Goal: Book appointment/travel/reservation

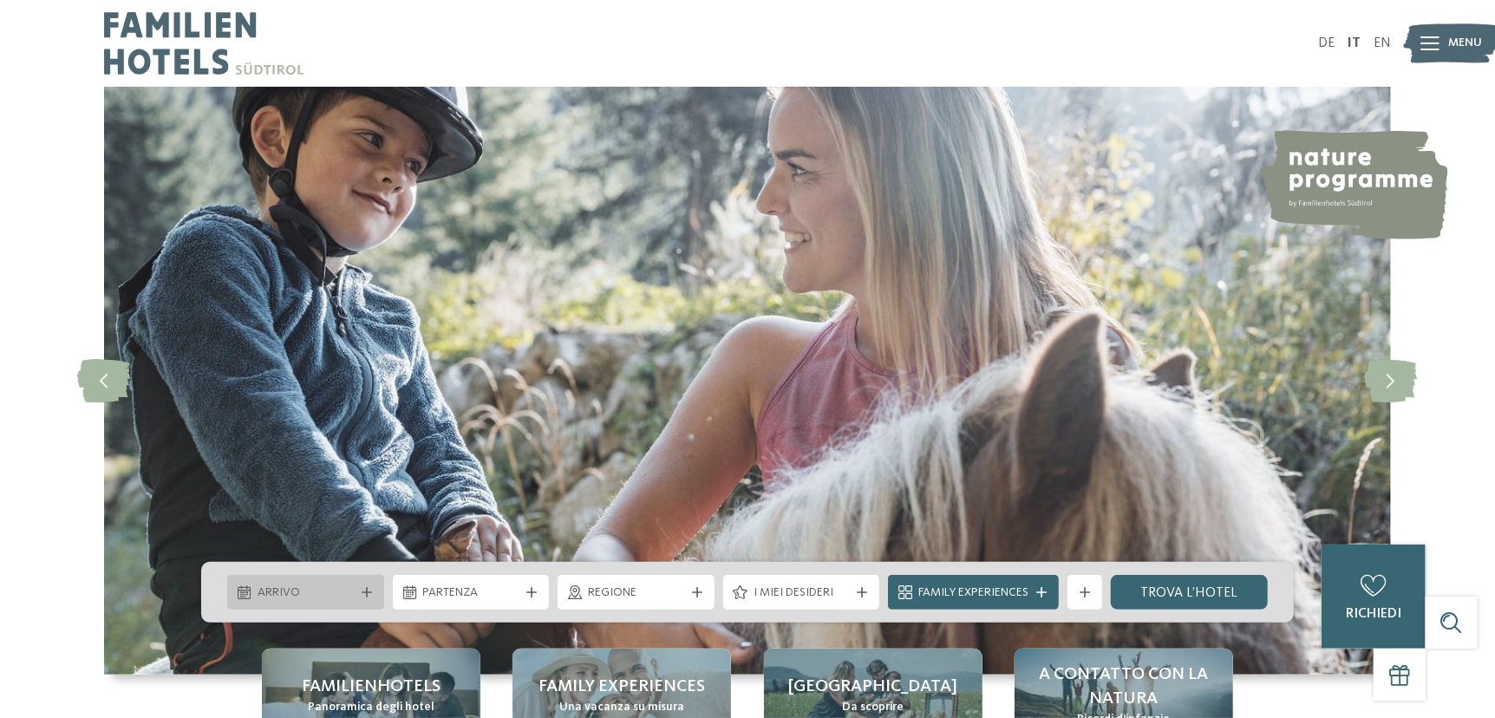
click at [333, 591] on span "Arrivo" at bounding box center [306, 593] width 96 height 17
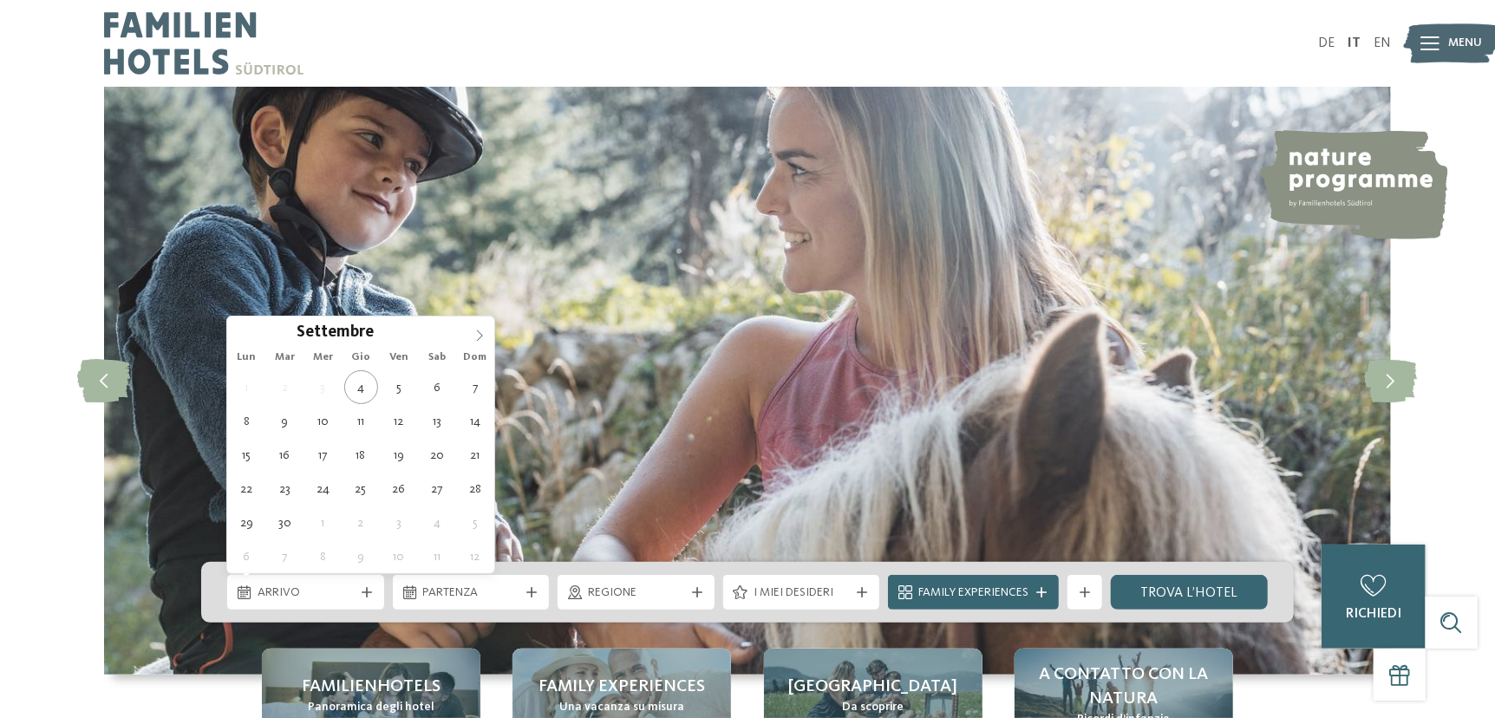
click at [487, 336] on span at bounding box center [479, 331] width 29 height 29
type input "****"
click at [483, 340] on icon at bounding box center [479, 336] width 12 height 12
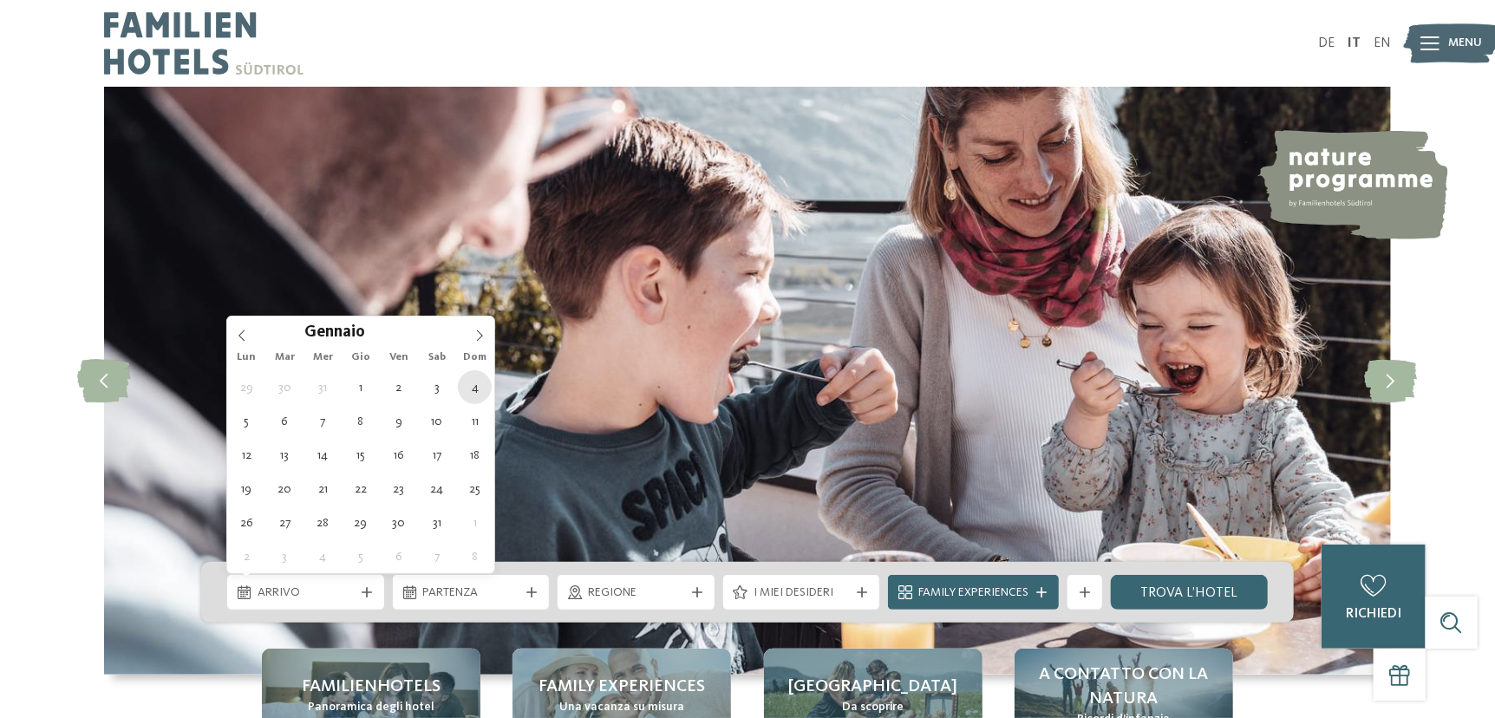
type div "04.01.2026"
type input "****"
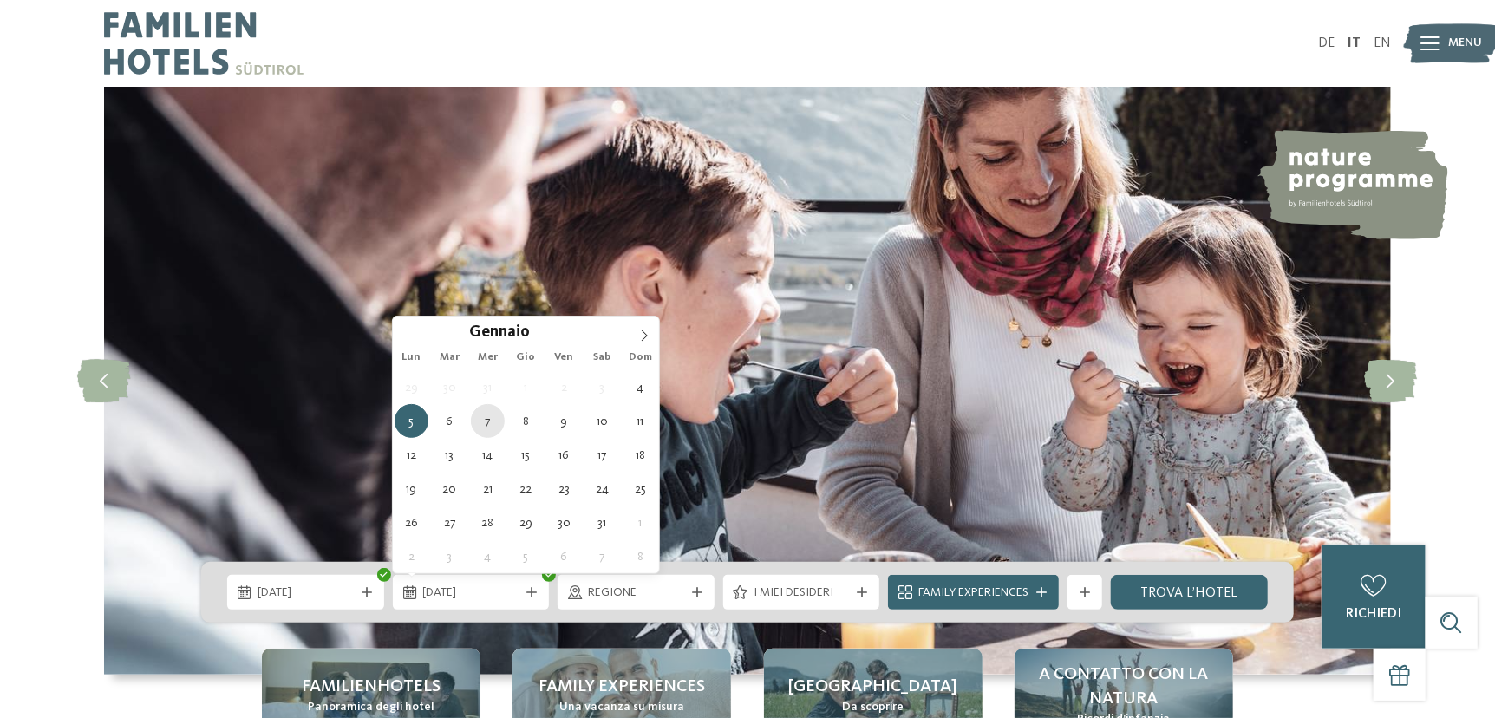
type div "[DATE]"
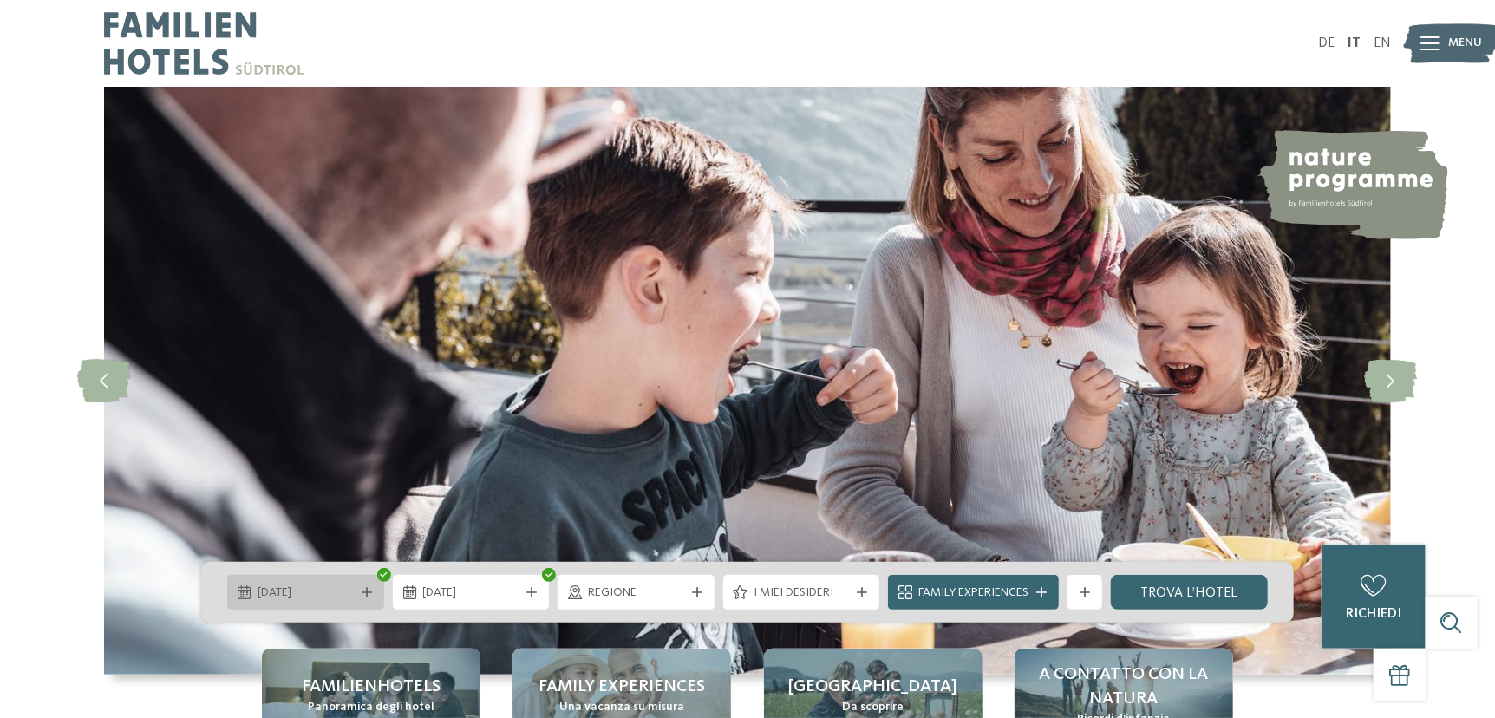
click at [372, 603] on div "04.01.2026" at bounding box center [305, 592] width 157 height 35
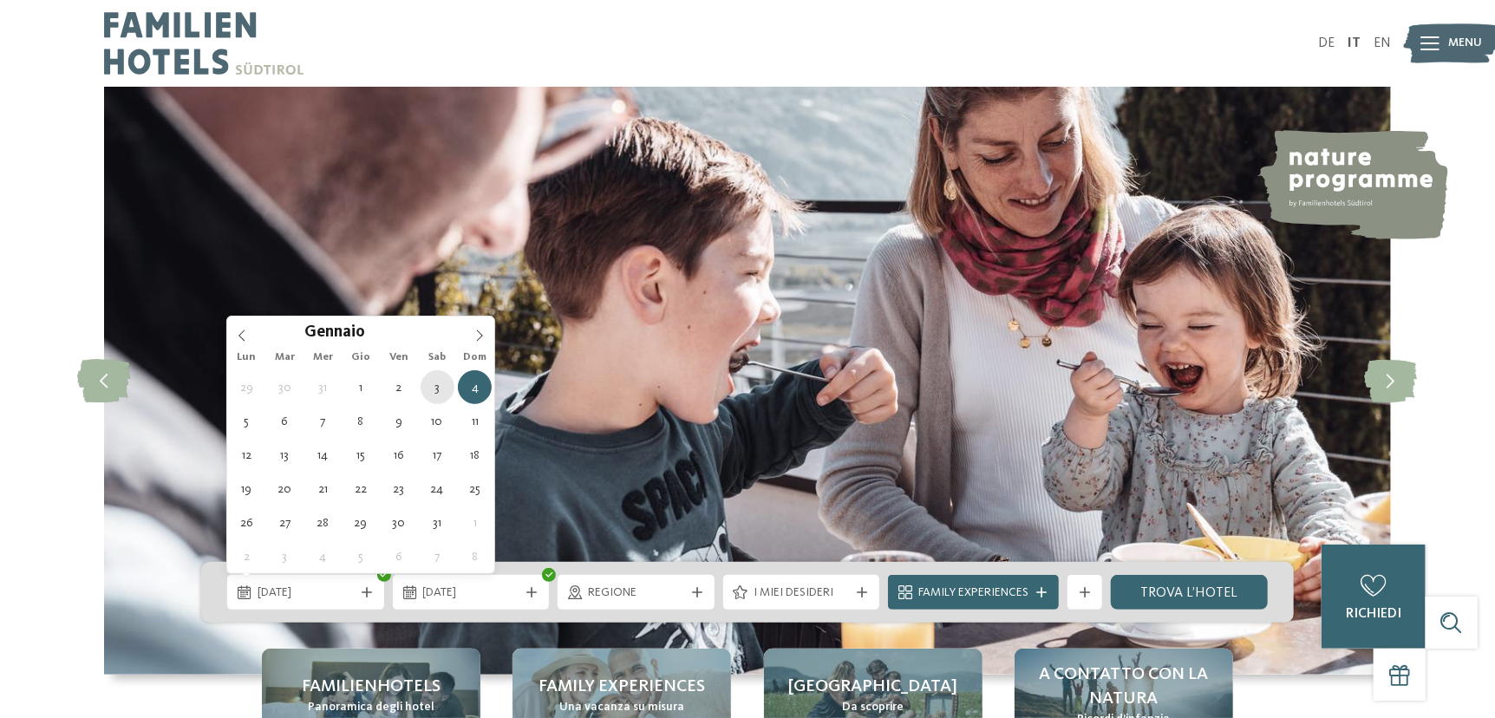
type div "[DATE]"
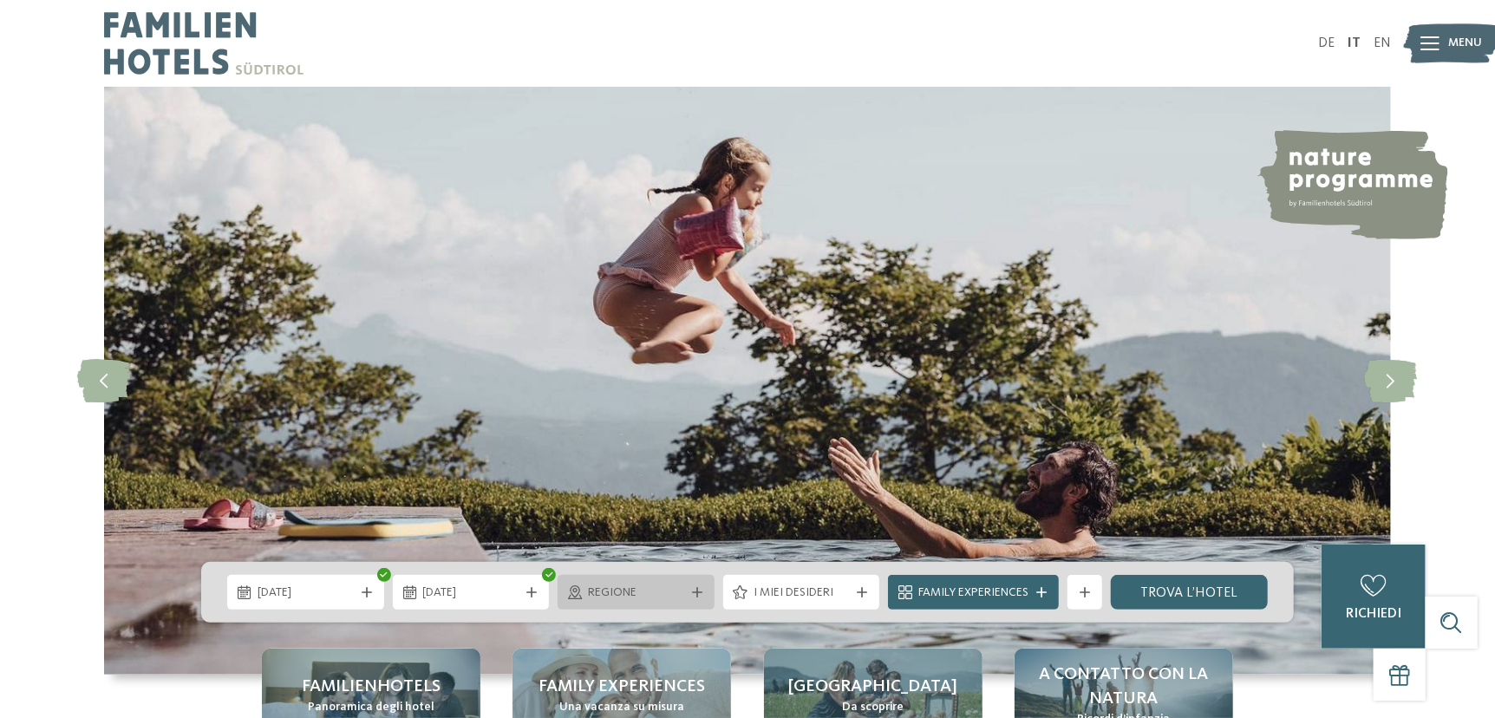
click at [643, 585] on span "Regione" at bounding box center [636, 593] width 96 height 17
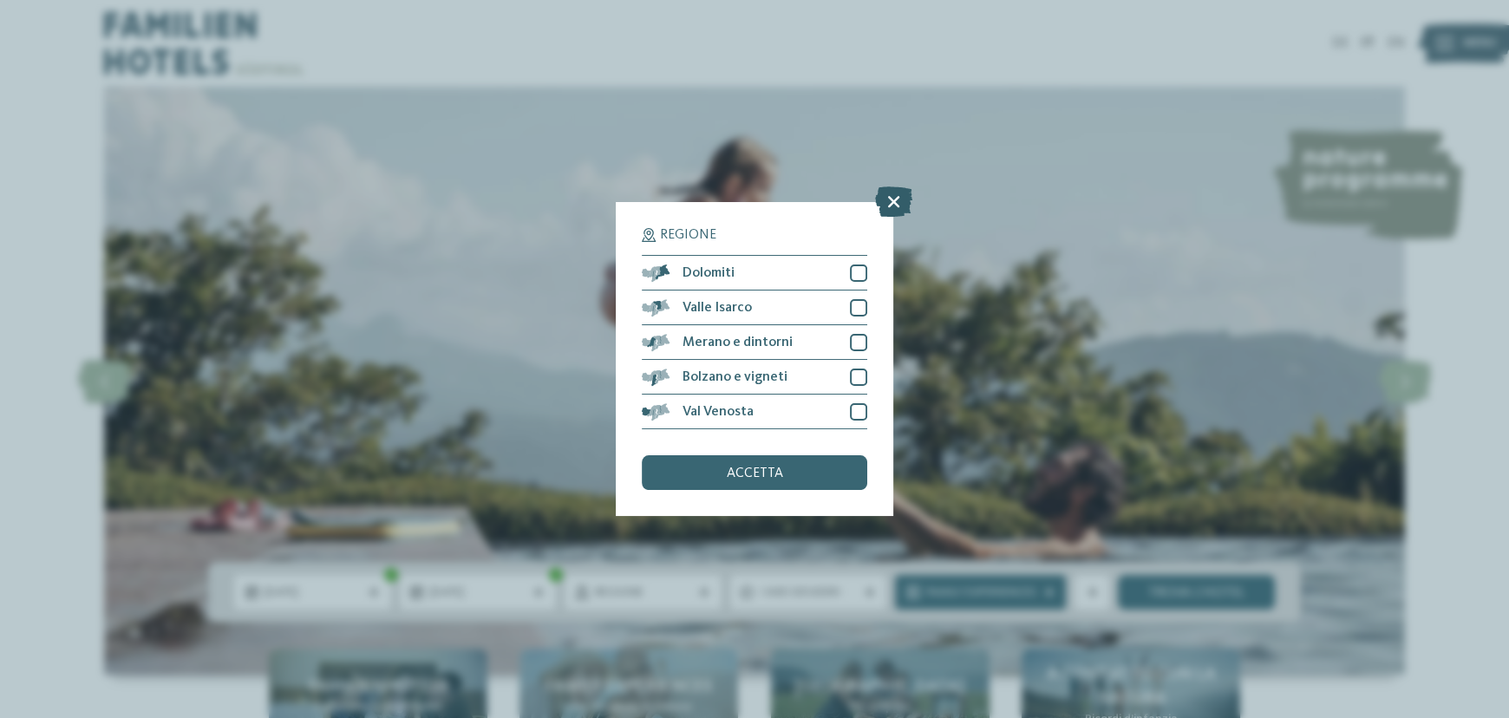
click at [900, 201] on icon at bounding box center [893, 201] width 37 height 30
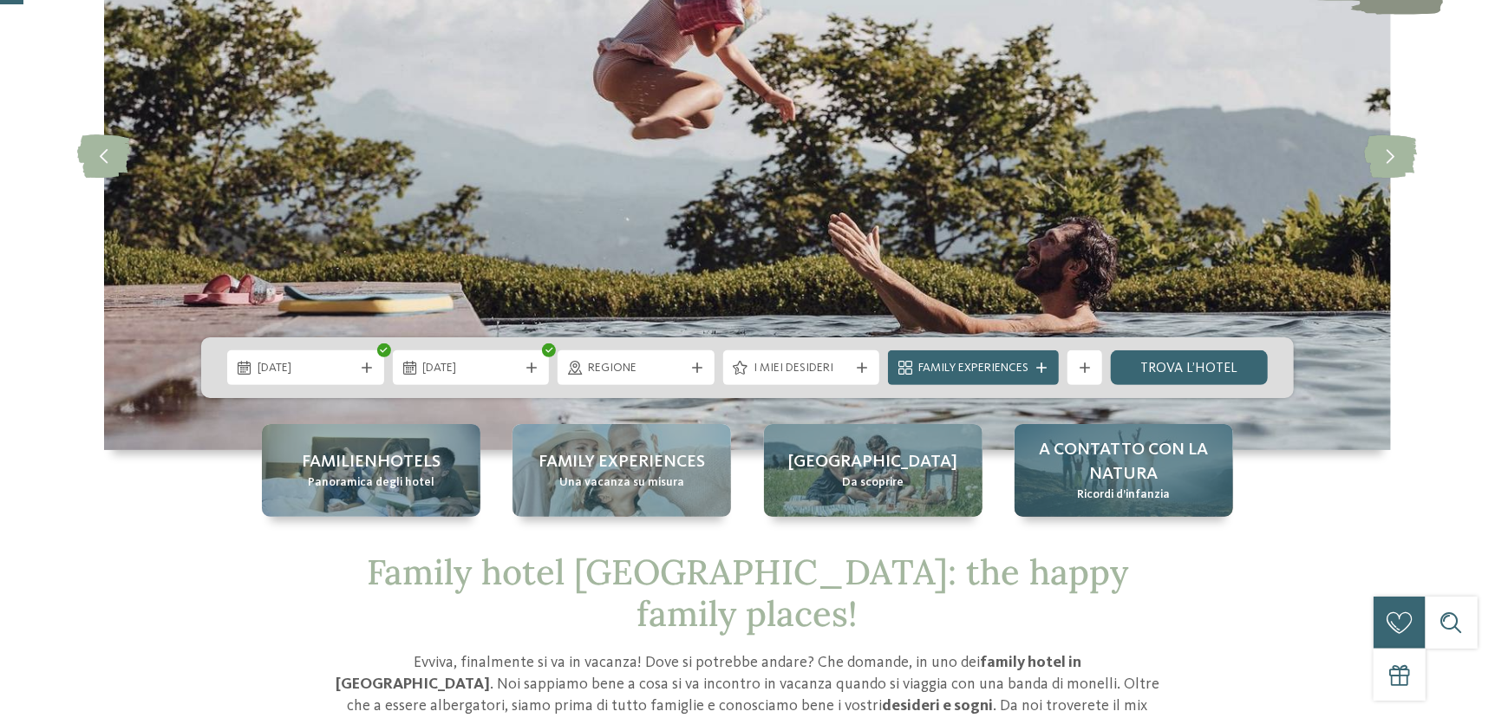
scroll to position [259, 0]
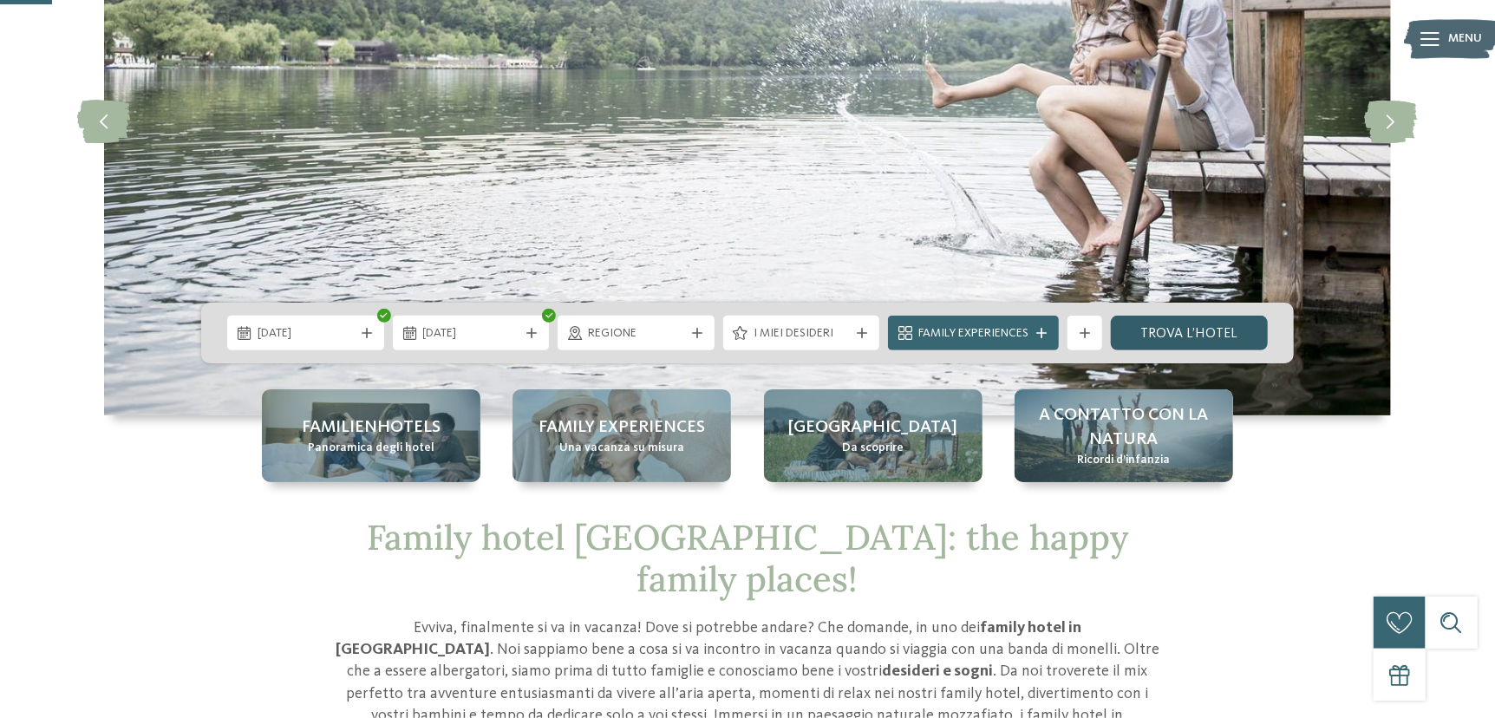
click at [1197, 330] on link "trova l’hotel" at bounding box center [1189, 333] width 157 height 35
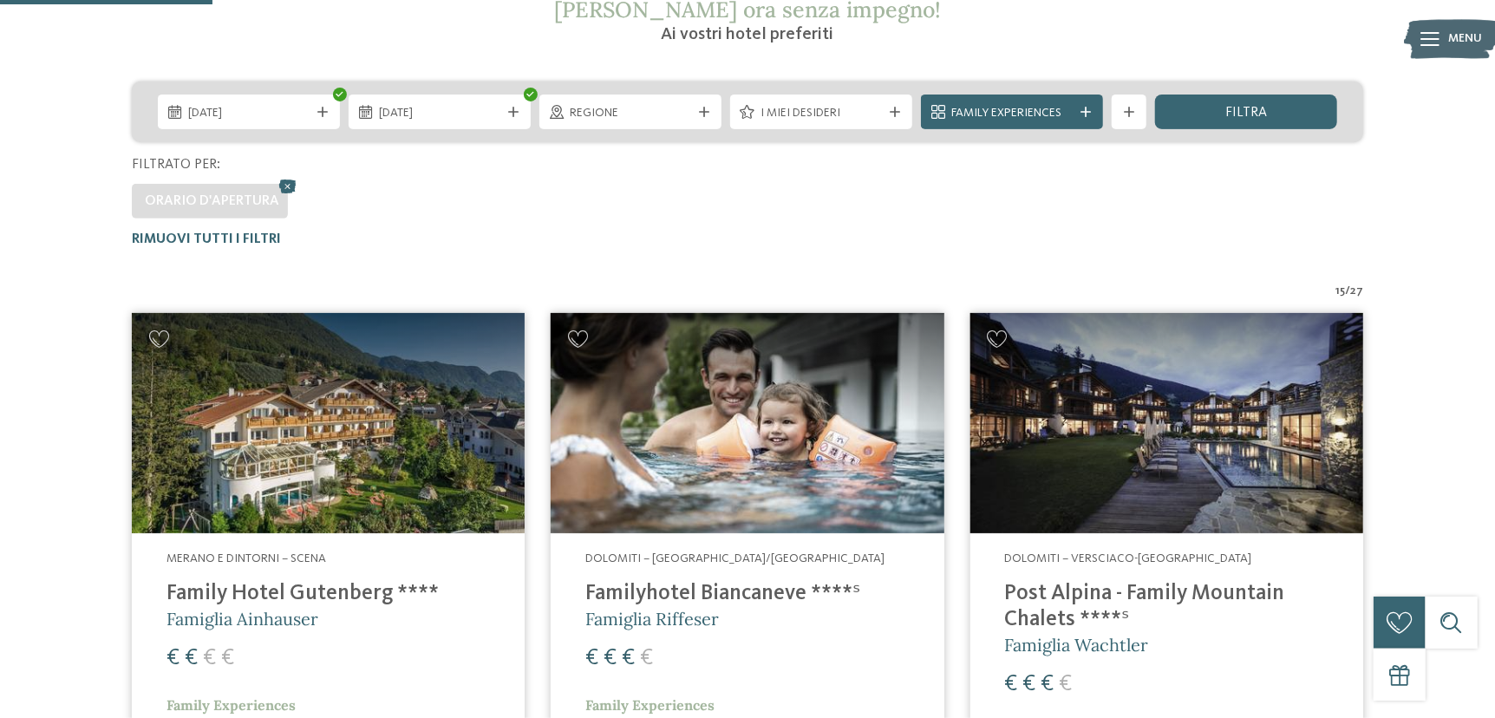
scroll to position [568, 0]
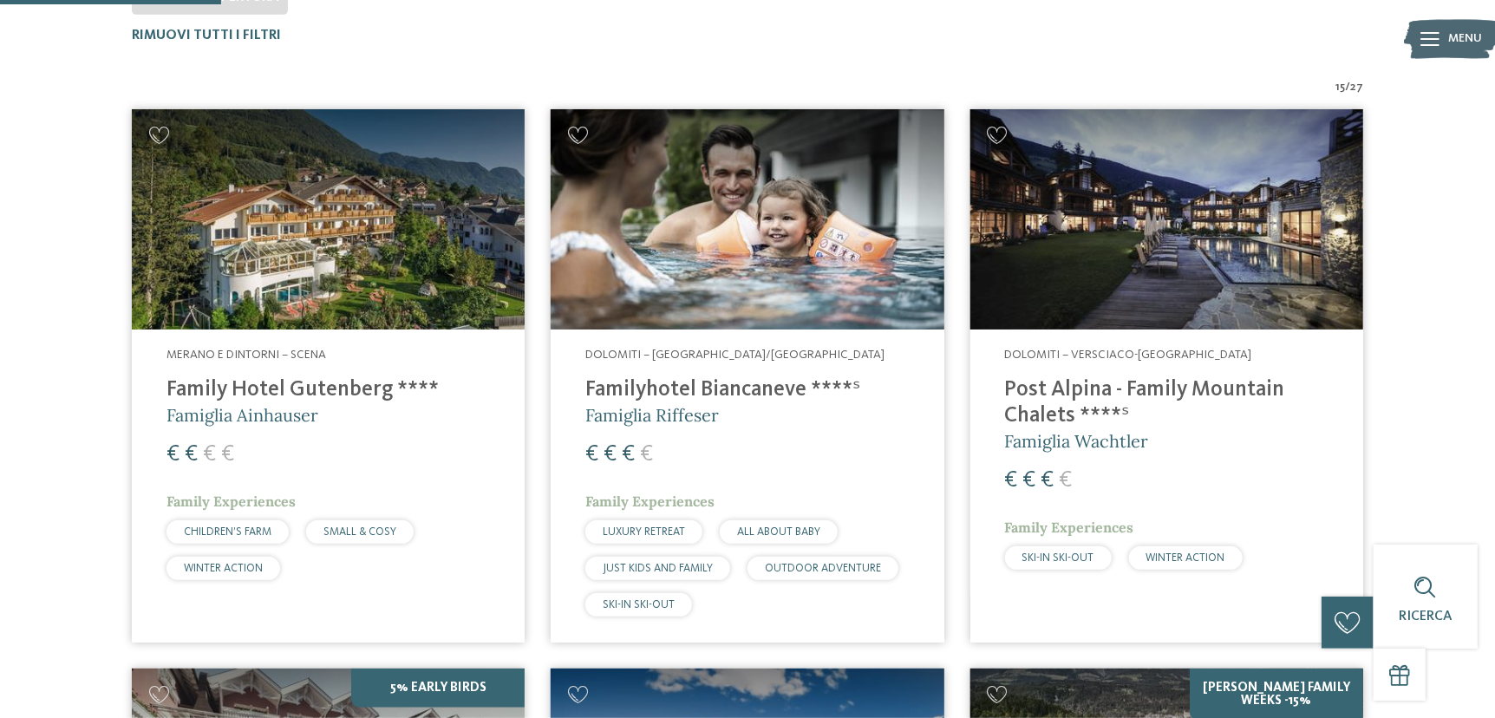
click at [314, 253] on img at bounding box center [328, 219] width 393 height 221
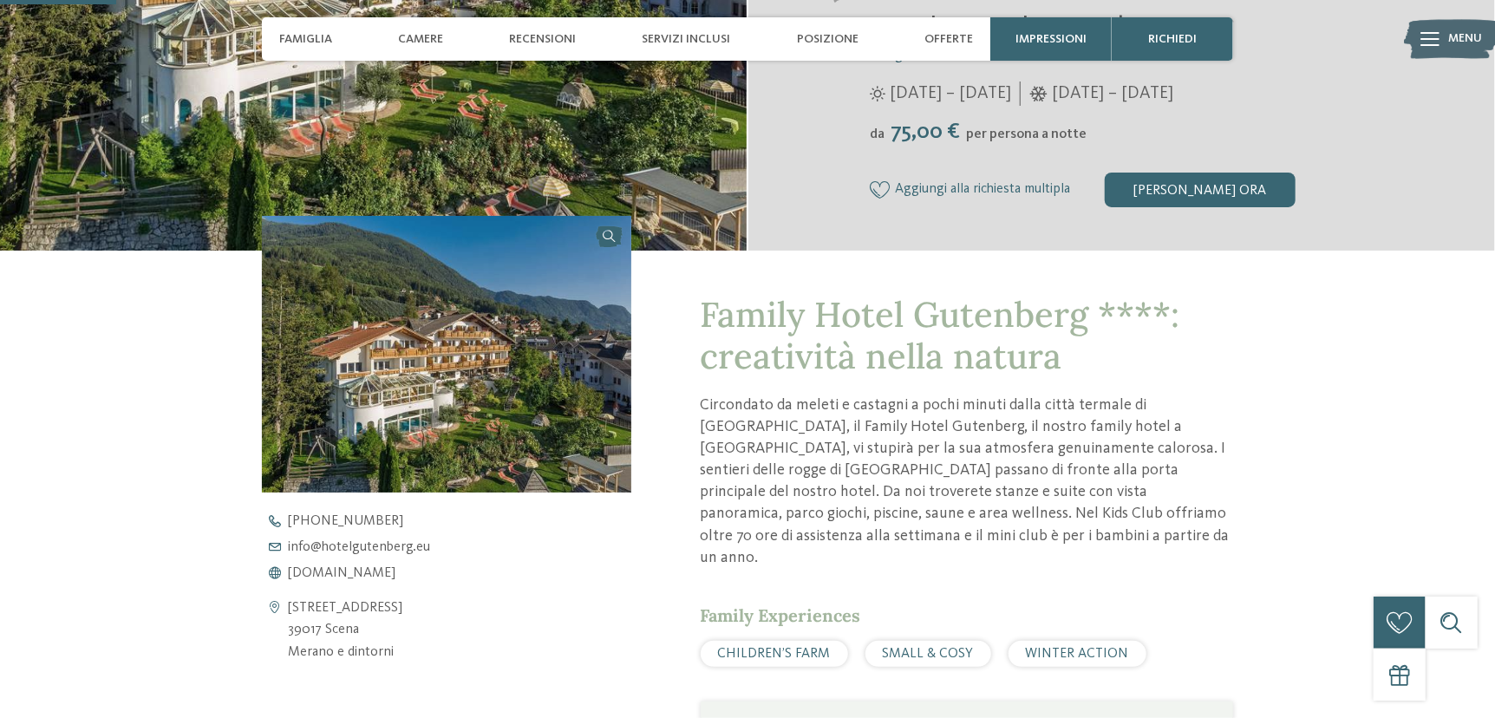
scroll to position [259, 0]
